Goal: Obtain resource: Download file/media

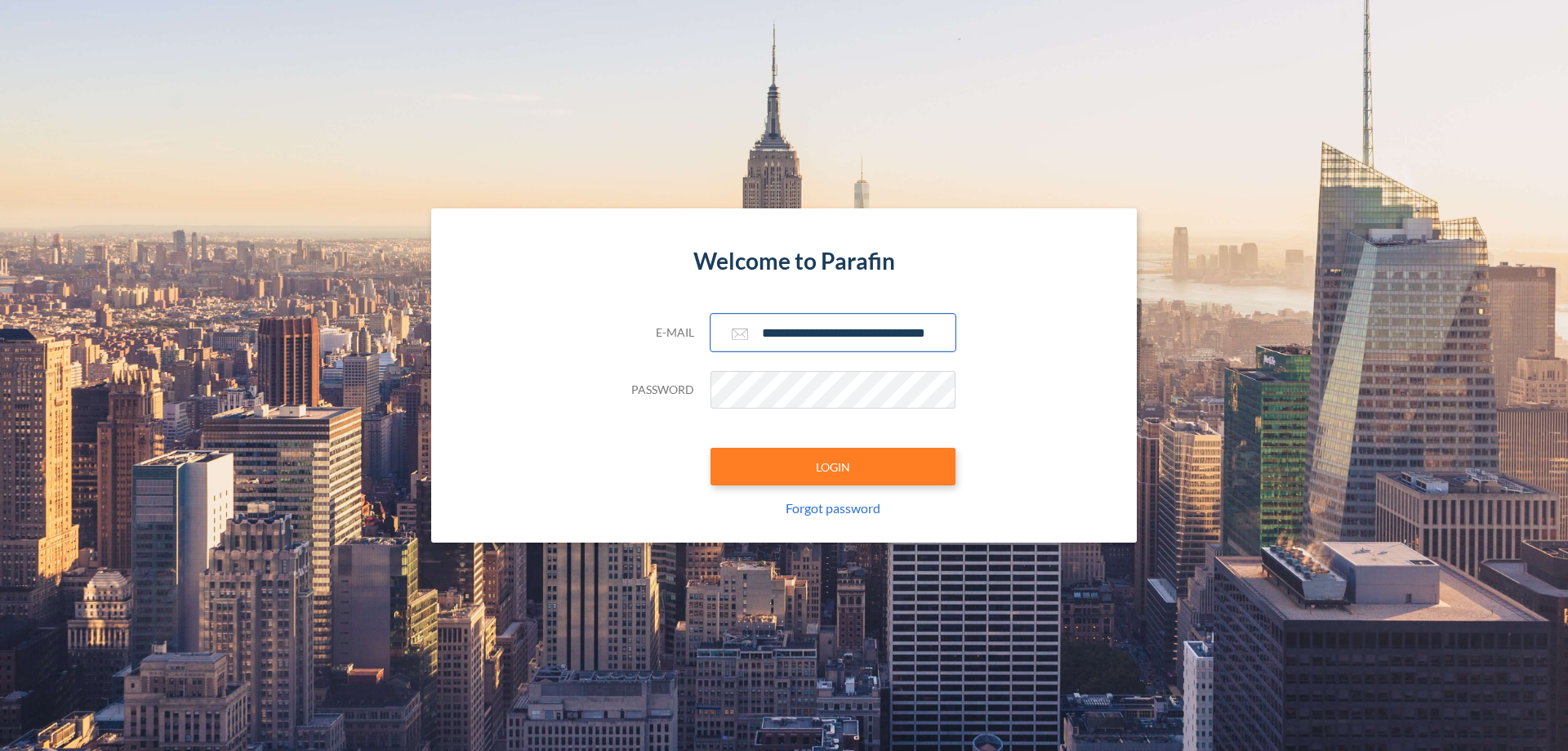
type input "**********"
click at [833, 467] on button "LOGIN" at bounding box center [834, 466] width 245 height 37
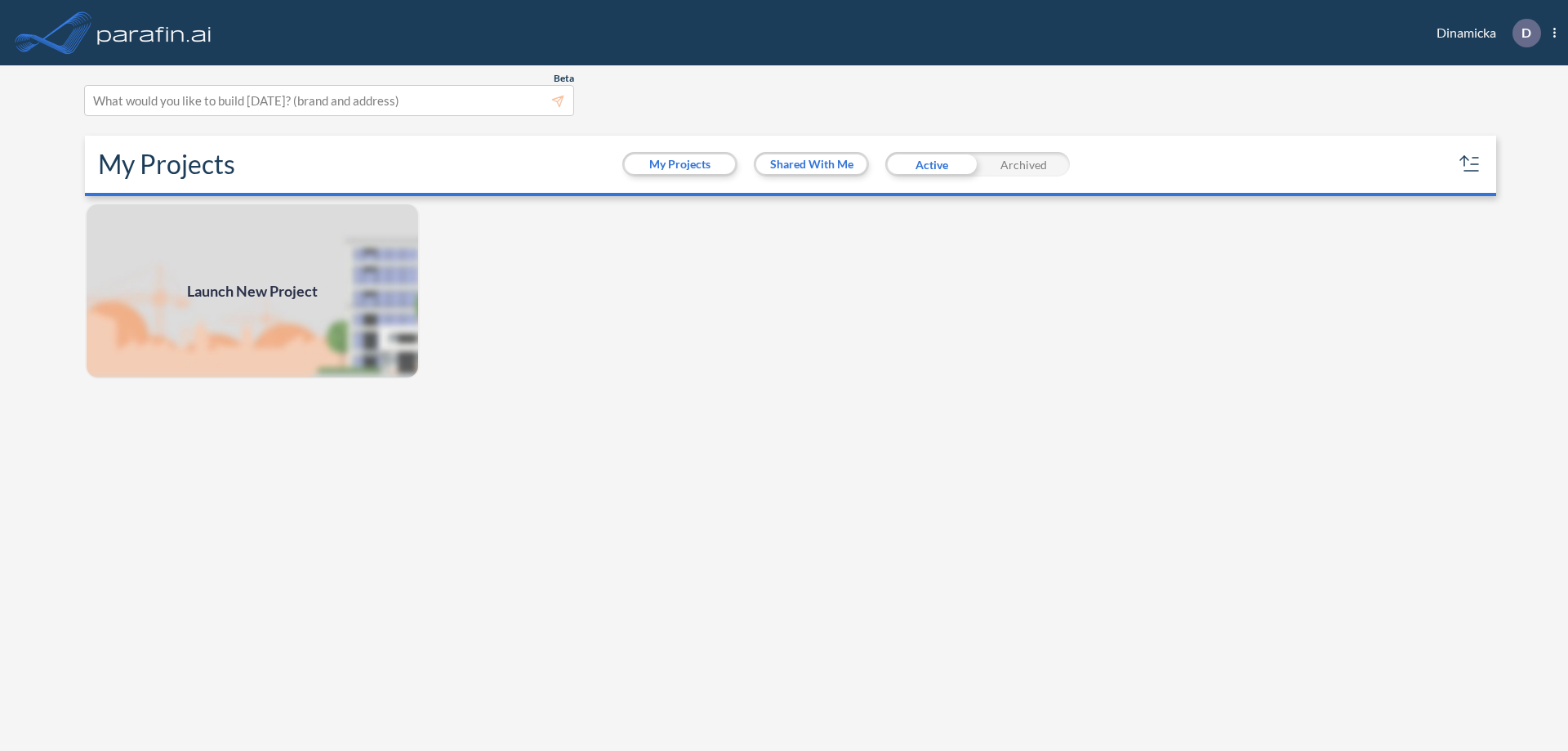
scroll to position [4, 0]
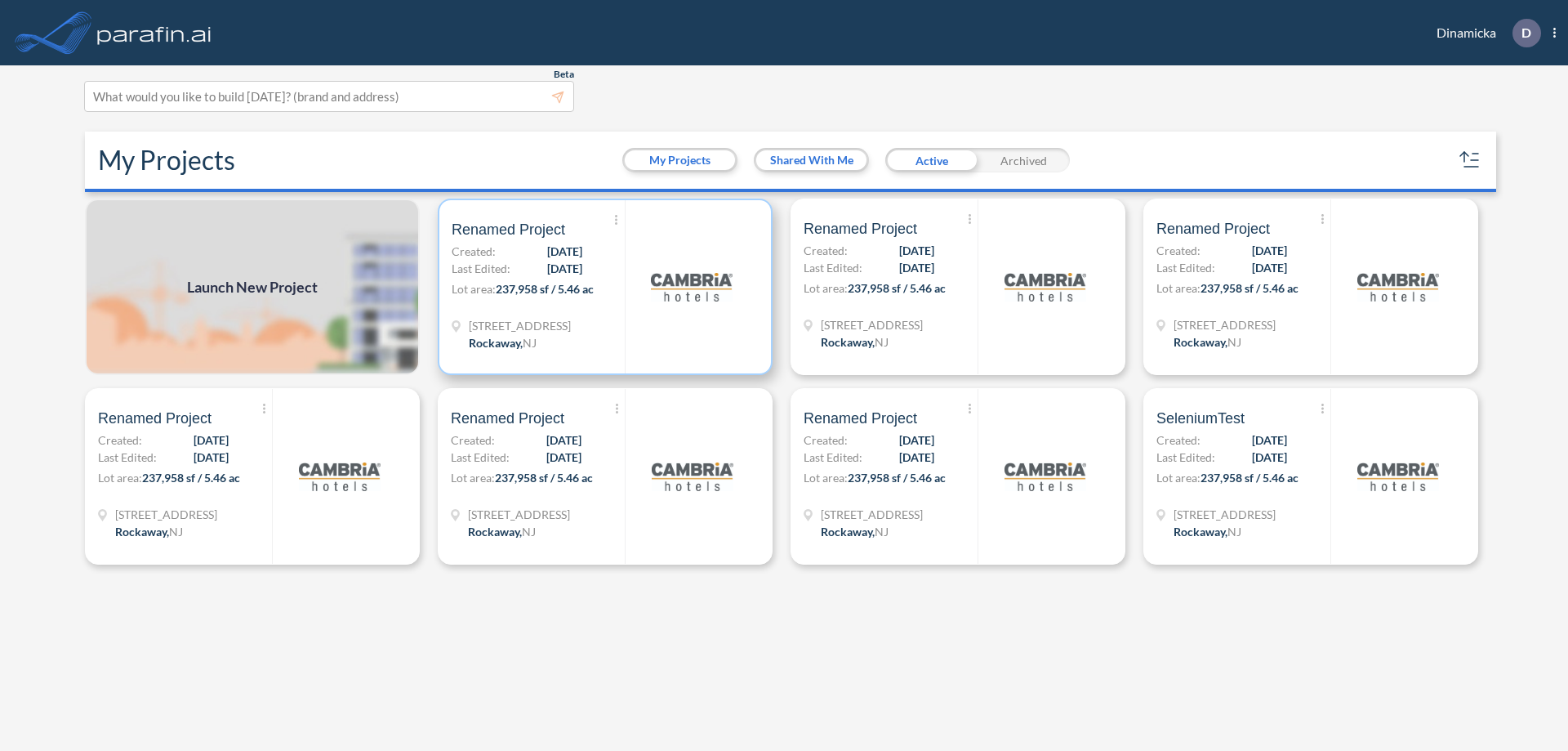
click at [606, 287] on p "Lot area: 237,958 sf / 5.46 ac" at bounding box center [538, 291] width 173 height 23
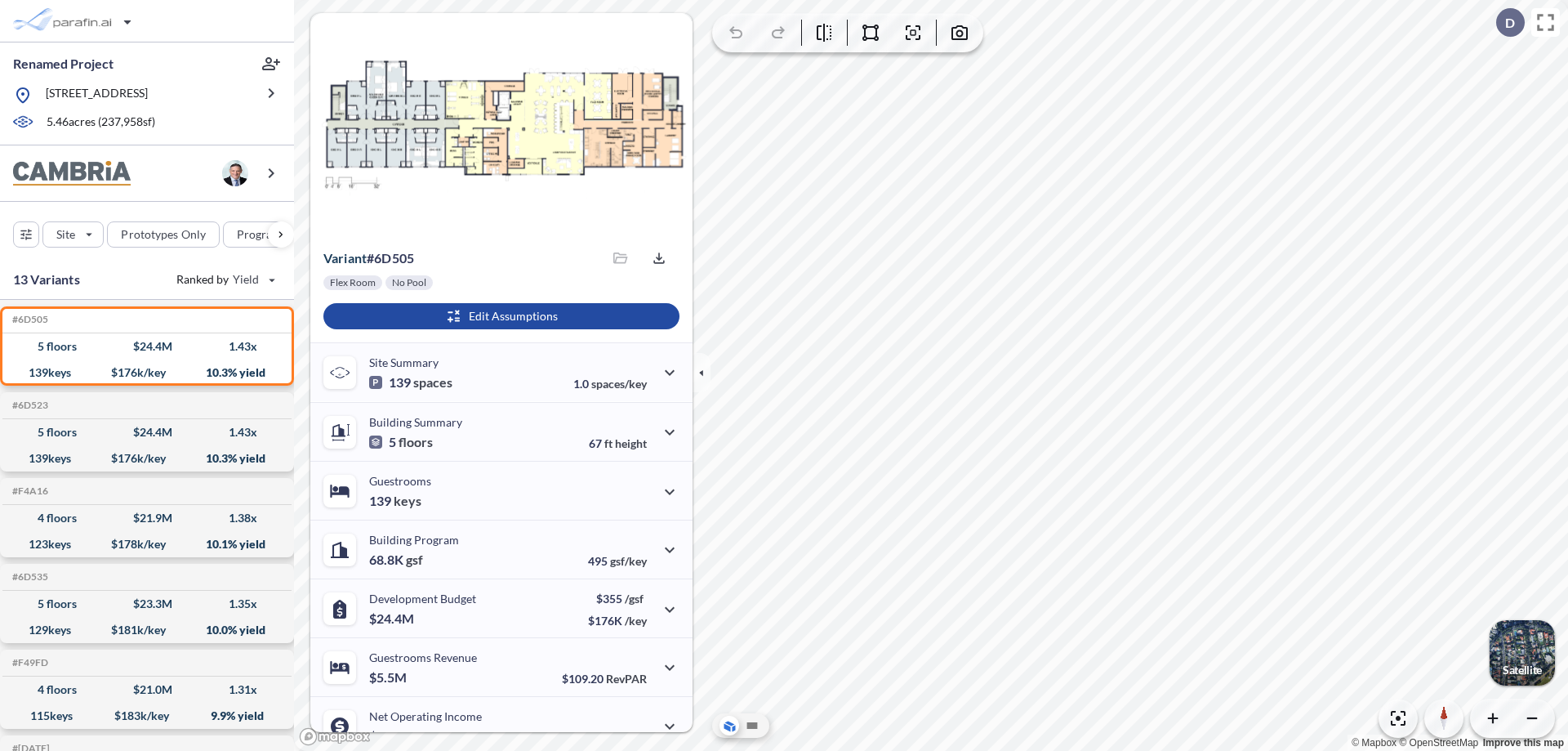
scroll to position [82, 0]
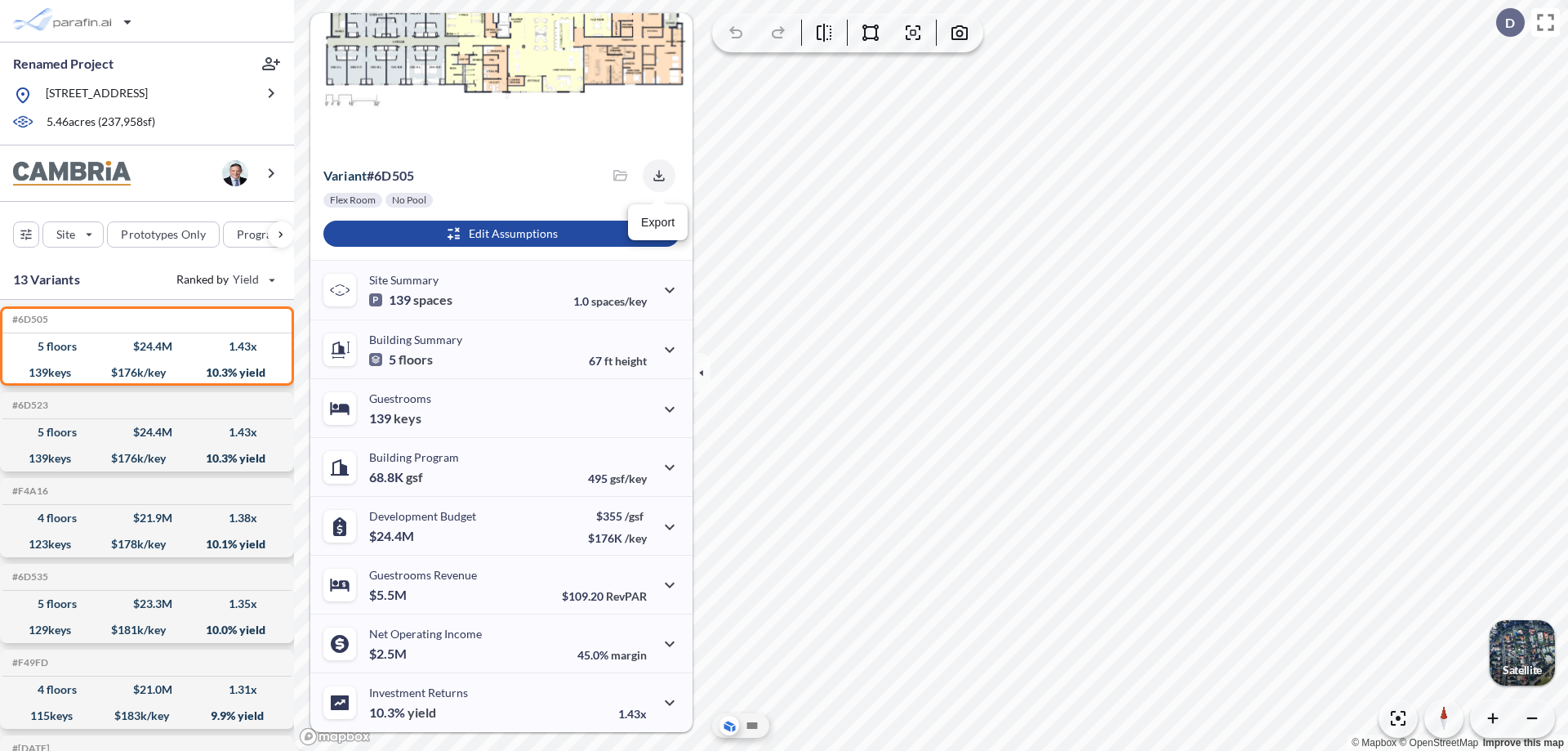
click at [654, 175] on icon "button" at bounding box center [658, 175] width 10 height 10
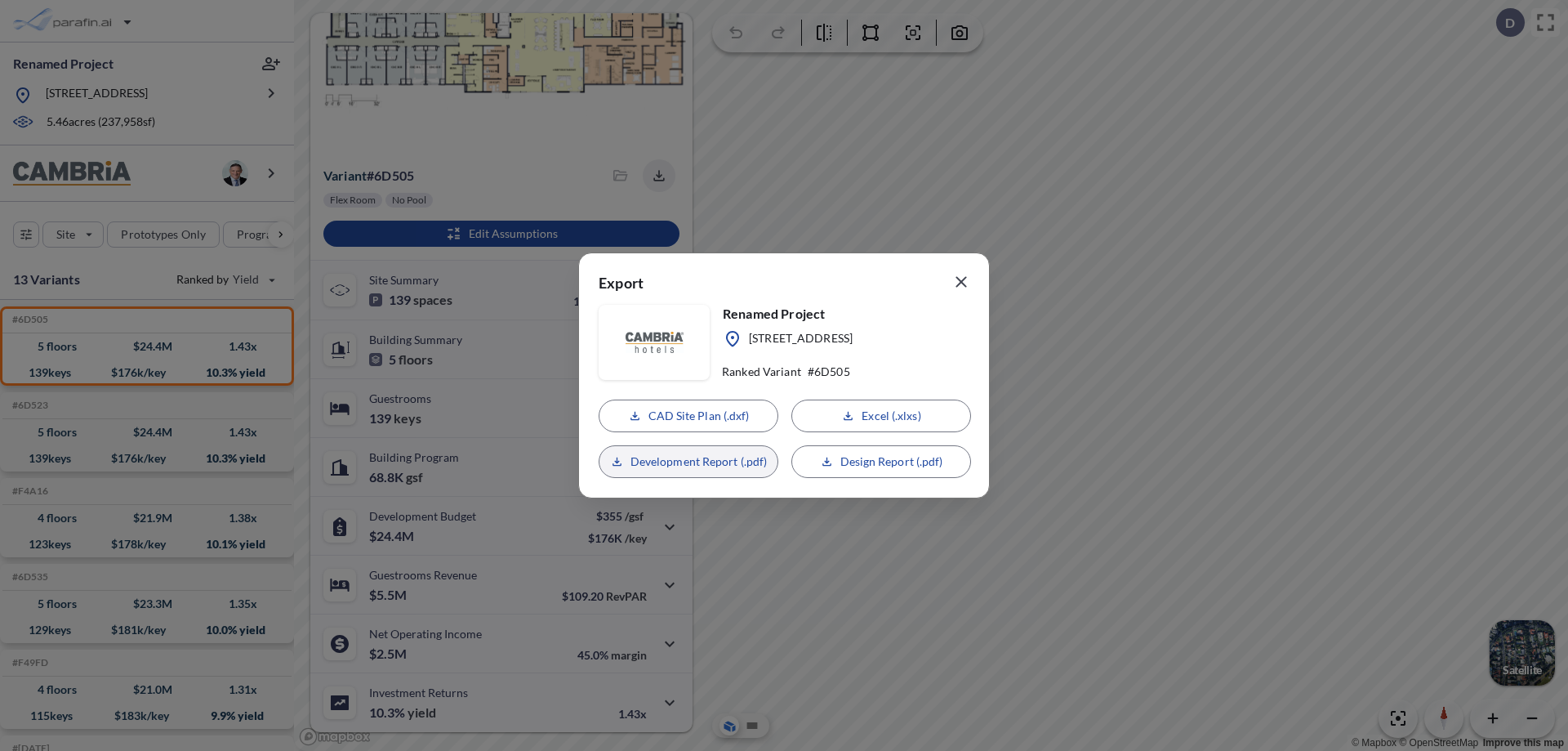
click at [689, 461] on p "Development Report (.pdf)" at bounding box center [699, 461] width 137 height 16
